Goal: Use online tool/utility: Use online tool/utility

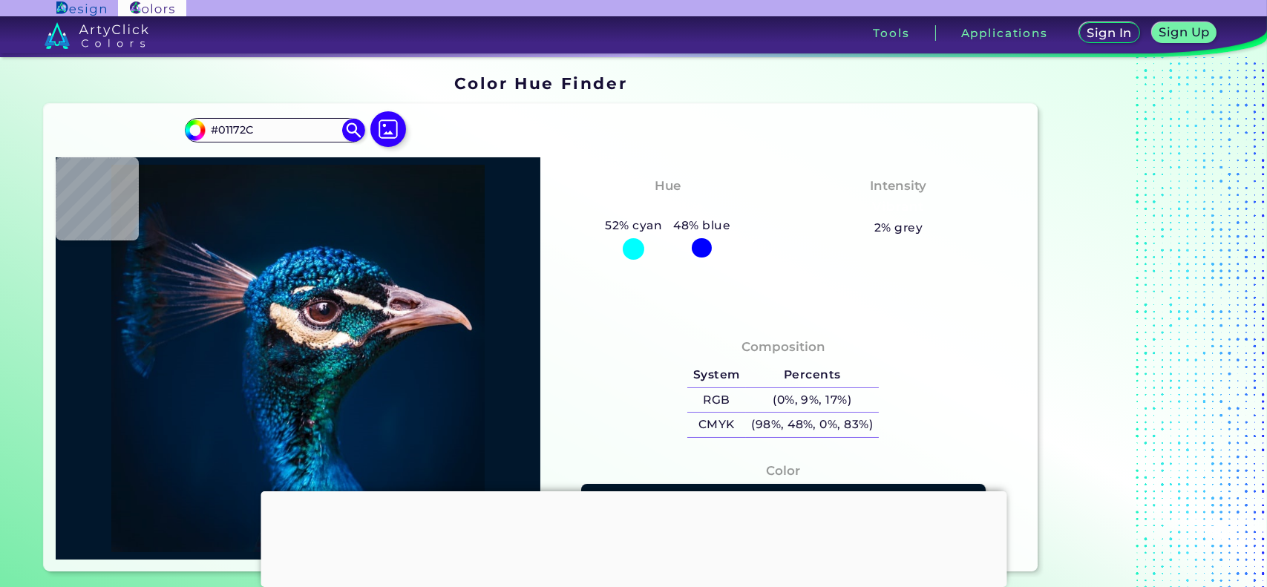
scroll to position [99, 0]
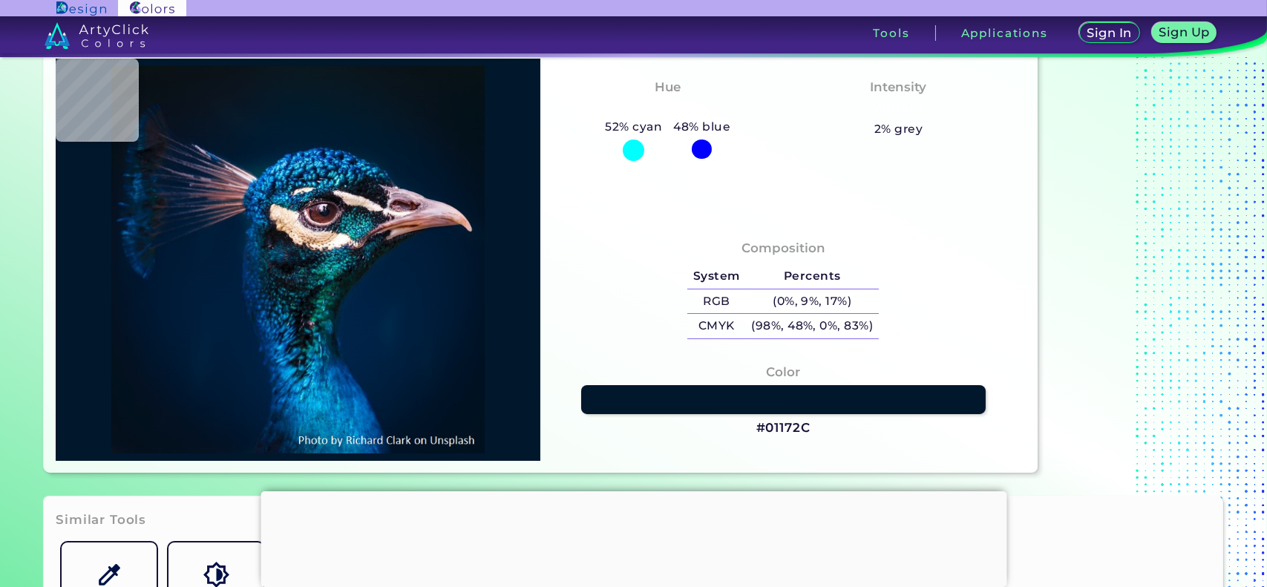
type input "#000000"
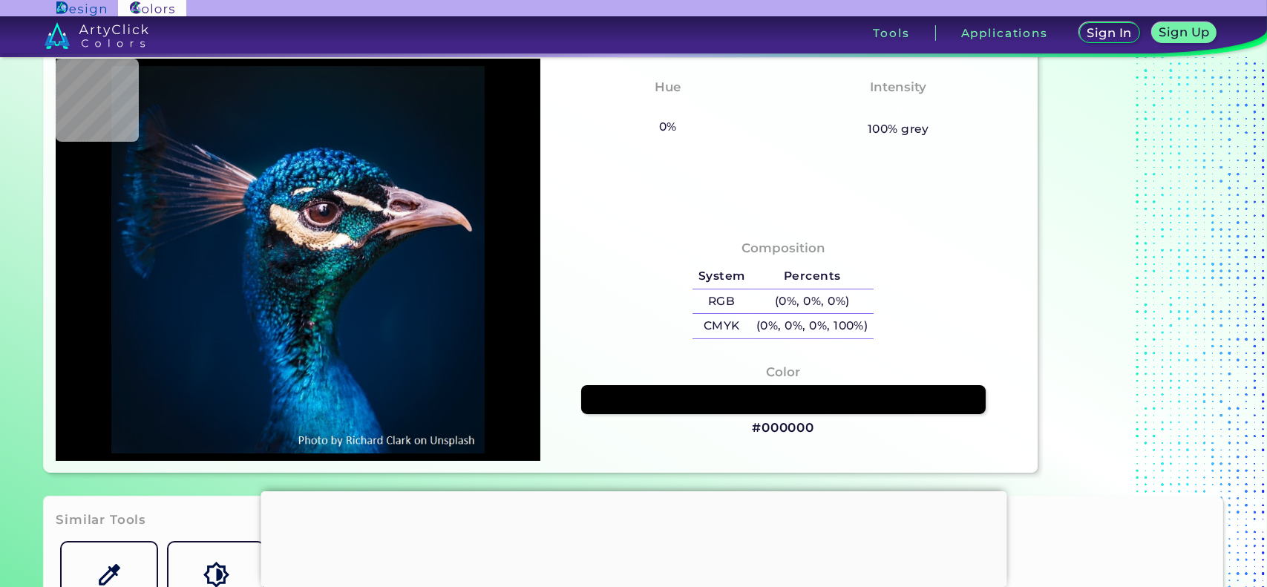
scroll to position [0, 0]
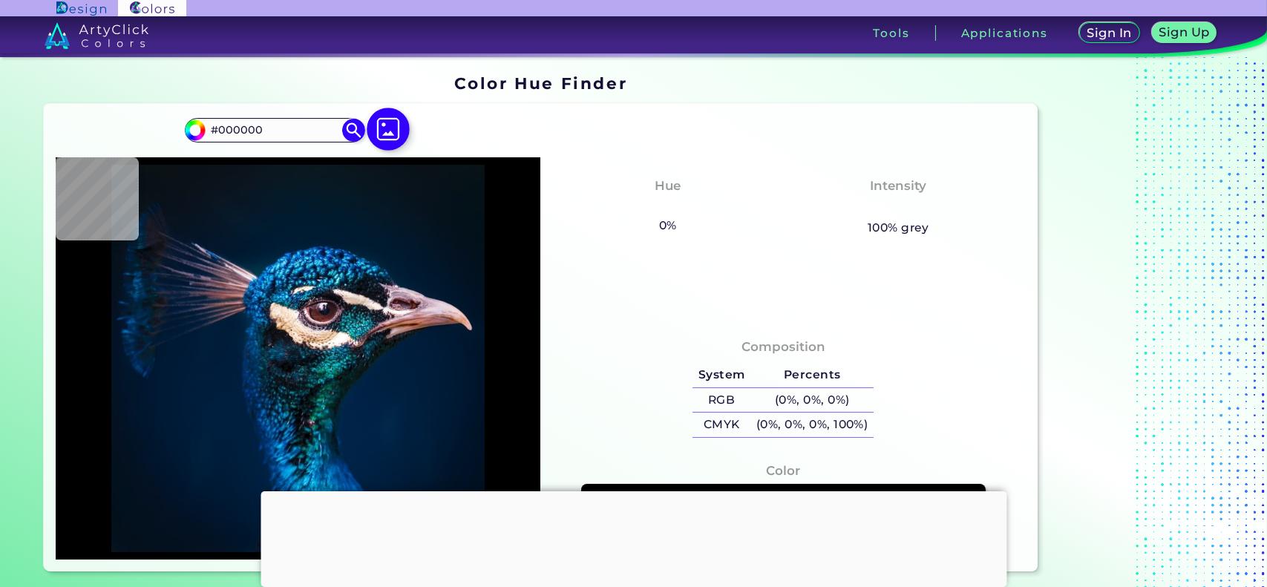
click at [390, 136] on img at bounding box center [388, 129] width 43 height 43
click at [0, 0] on input "file" at bounding box center [0, 0] width 0 height 0
click at [383, 133] on img at bounding box center [388, 129] width 43 height 43
click at [0, 0] on input "file" at bounding box center [0, 0] width 0 height 0
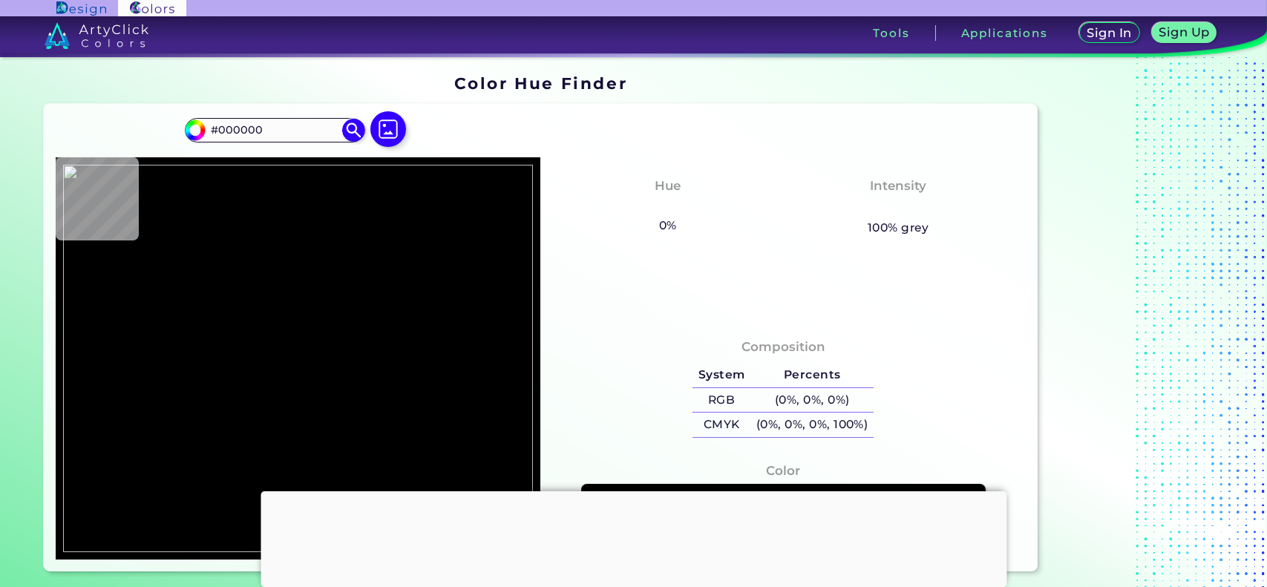
type input "#ffffff"
type input "#FFFFFF"
type input "#102e32"
type input "#102E32"
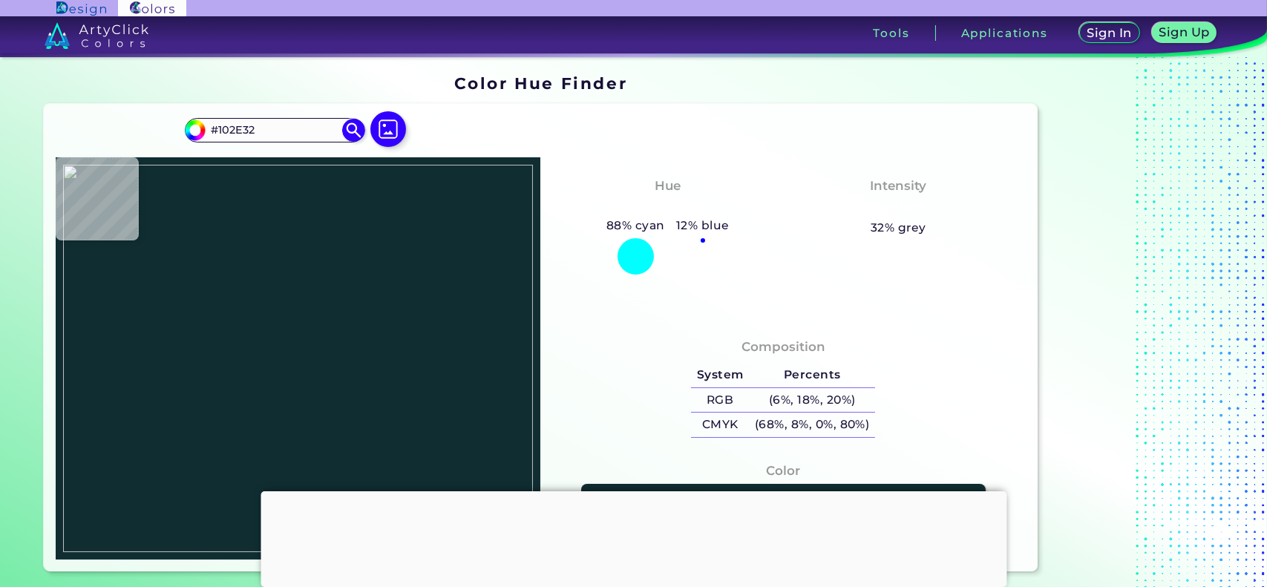
type input "#102c30"
type input "#102C30"
type input "#102f32"
type input "#102F32"
type input "#0f2e31"
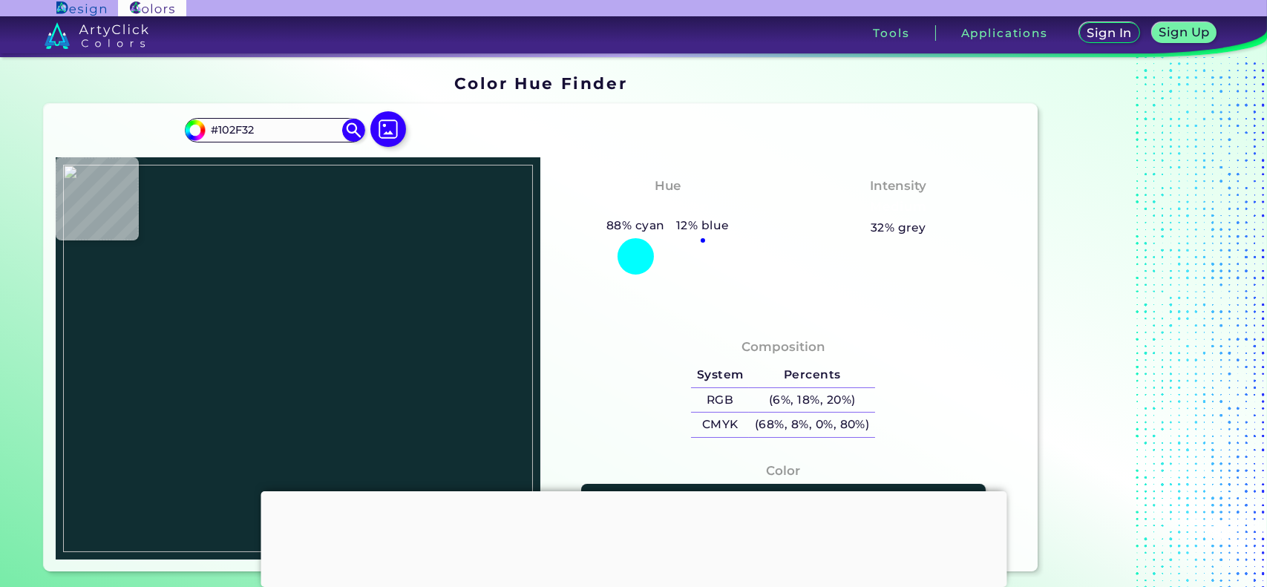
type input "#0F2E31"
type input "#113033"
type input "#123134"
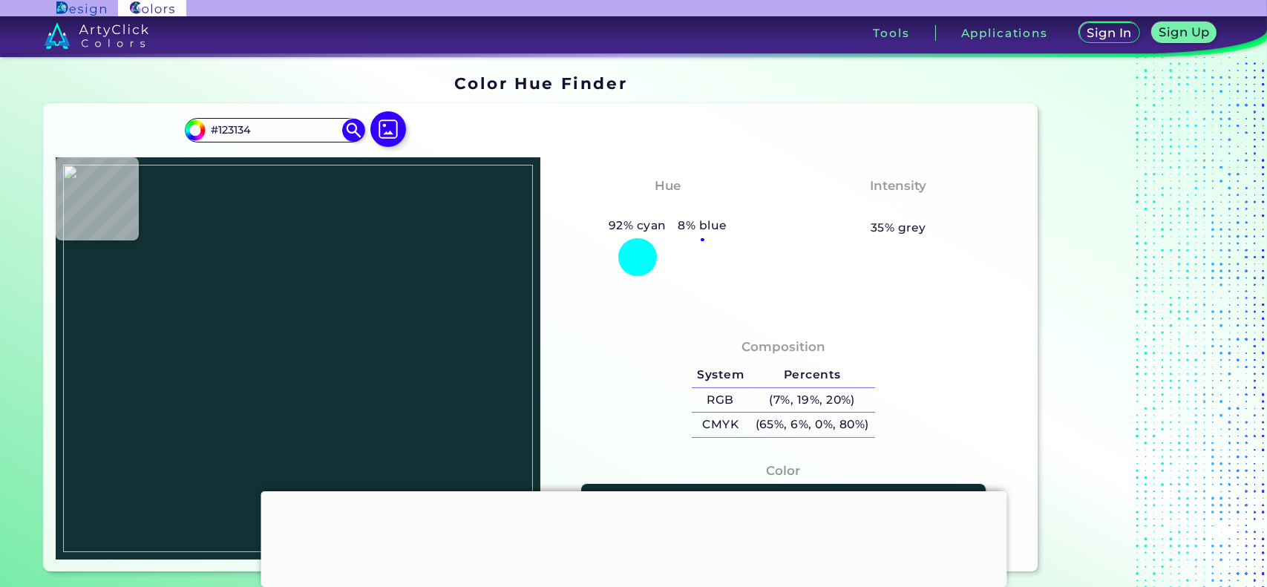
type input "#113033"
type input "#123134"
type input "#102f32"
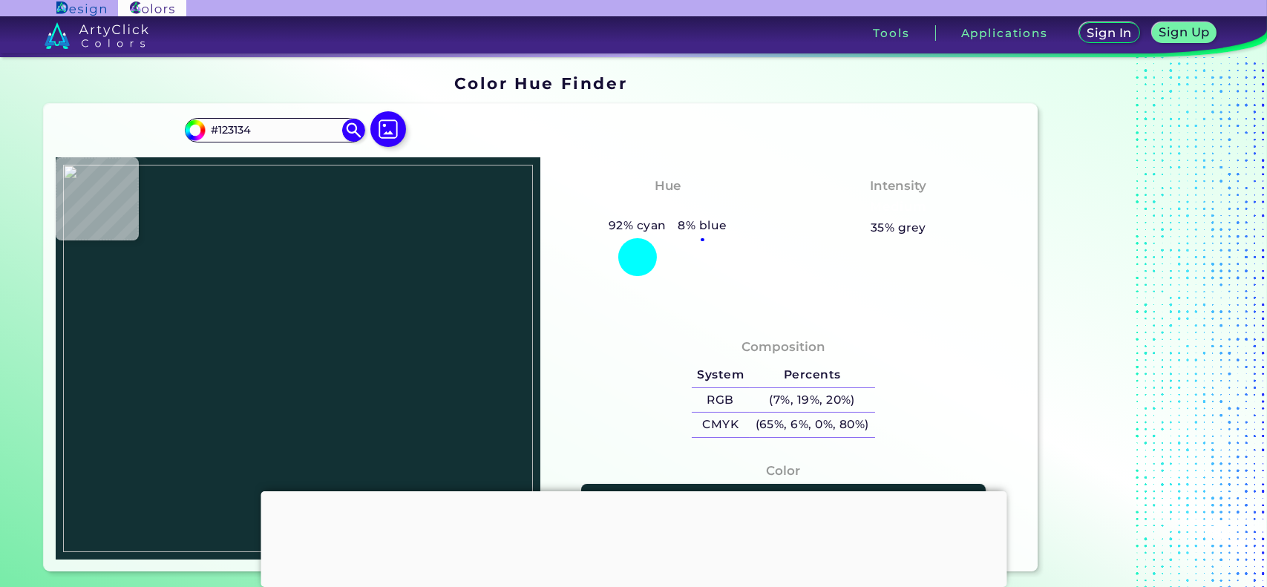
type input "#102F32"
type input "#123134"
click at [324, 295] on img at bounding box center [298, 359] width 470 height 388
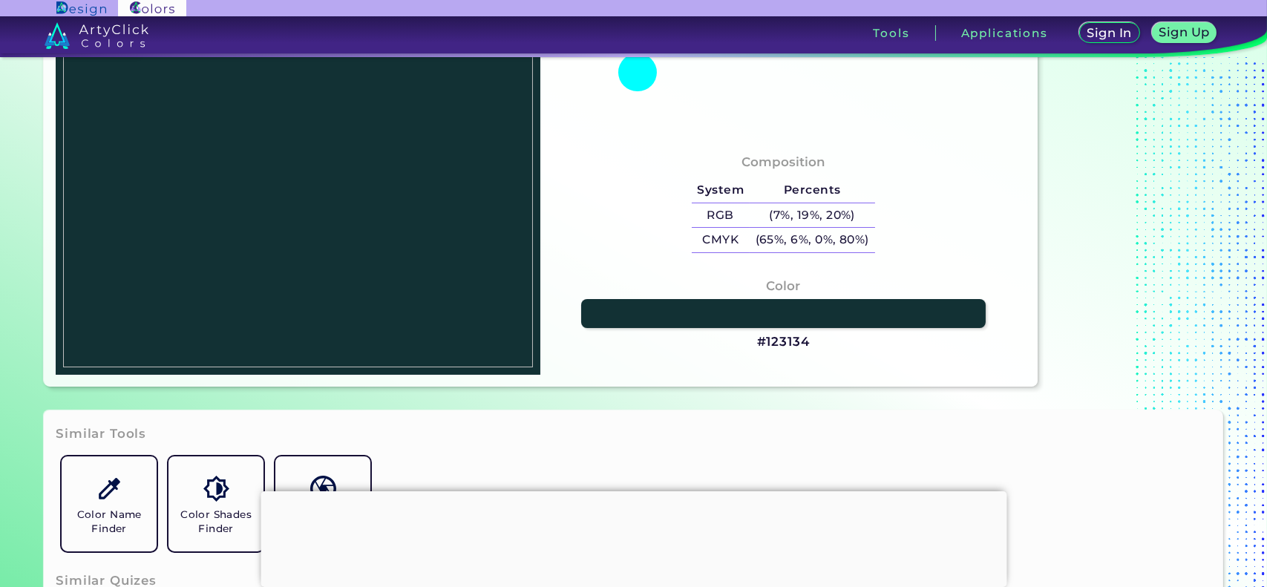
scroll to position [197, 0]
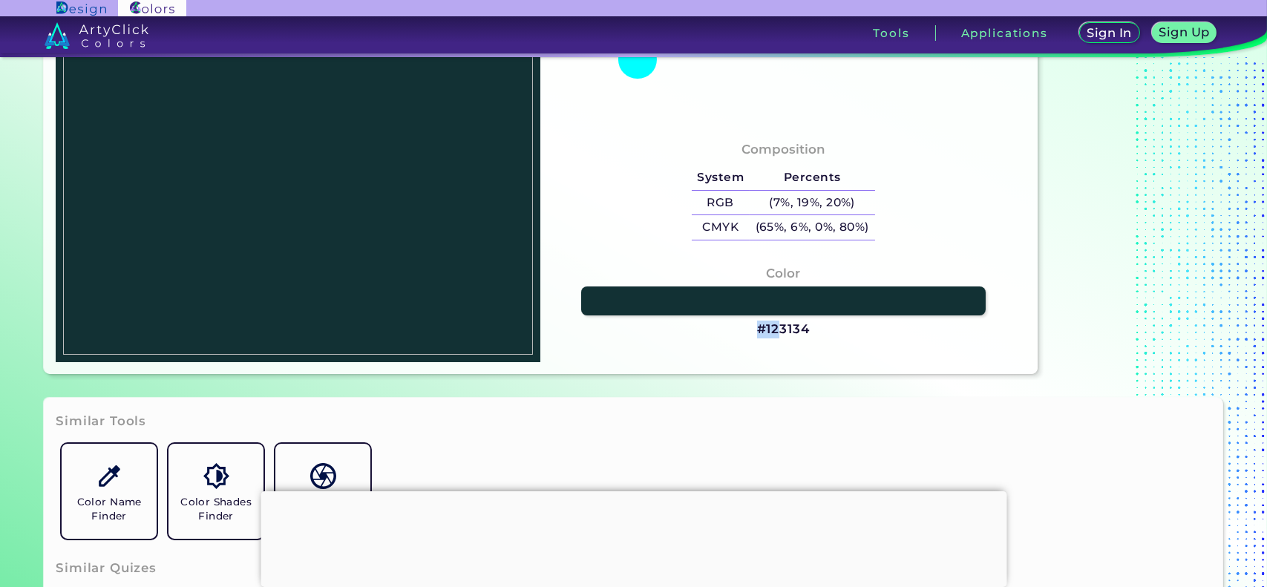
drag, startPoint x: 834, startPoint y: 332, endPoint x: 782, endPoint y: 332, distance: 52.7
click at [782, 332] on div "Color #123134" at bounding box center [782, 302] width 461 height 90
